Goal: Task Accomplishment & Management: Complete application form

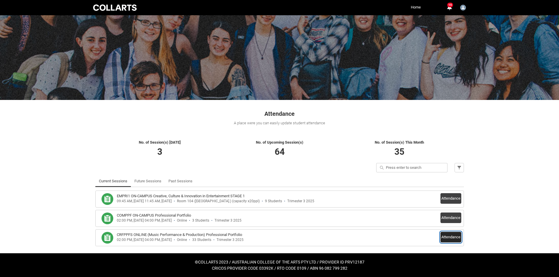
click at [448, 233] on button "Attendance" at bounding box center [451, 237] width 21 height 11
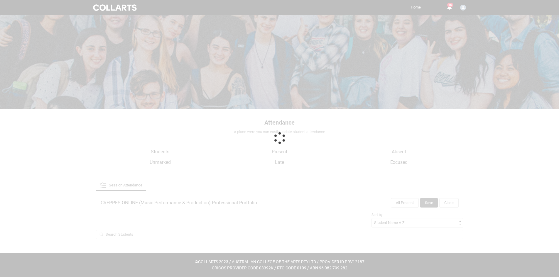
click at [449, 243] on div at bounding box center [279, 138] width 559 height 278
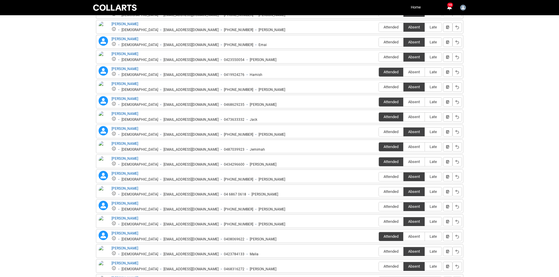
scroll to position [353, 0]
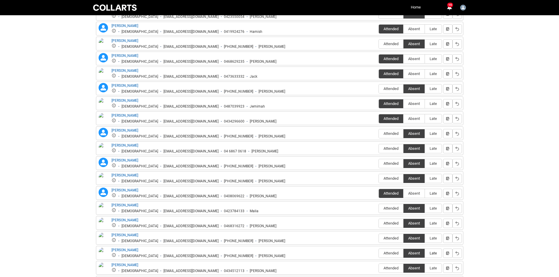
click at [433, 254] on span "Late" at bounding box center [433, 253] width 17 height 4
click at [425, 254] on input "Late" at bounding box center [425, 253] width 0 height 0
type lightning-radio-group "Late"
radio input "true"
click at [437, 91] on span "Late" at bounding box center [433, 89] width 17 height 4
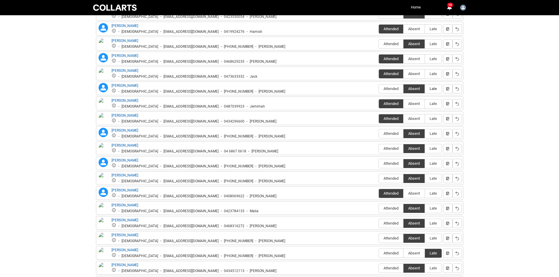
click at [425, 89] on input "Late" at bounding box center [425, 89] width 0 height 0
type lightning-radio-group "Late"
radio input "true"
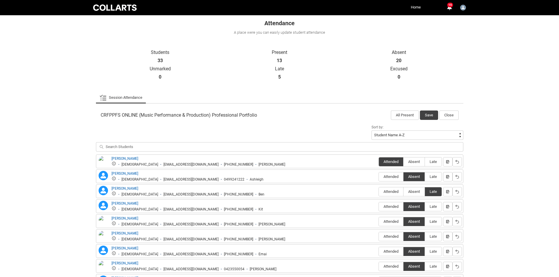
scroll to position [89, 0]
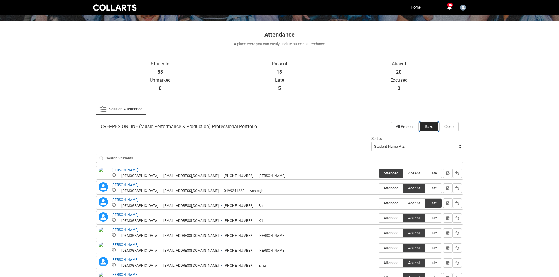
click at [432, 128] on button "Save" at bounding box center [429, 126] width 18 height 9
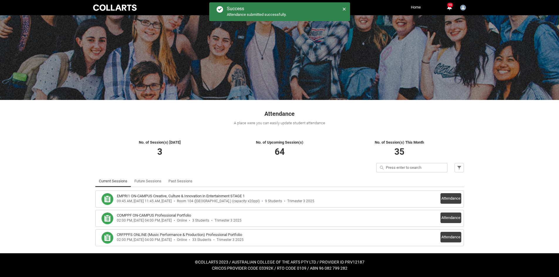
scroll to position [10, 0]
